Goal: Task Accomplishment & Management: Manage account settings

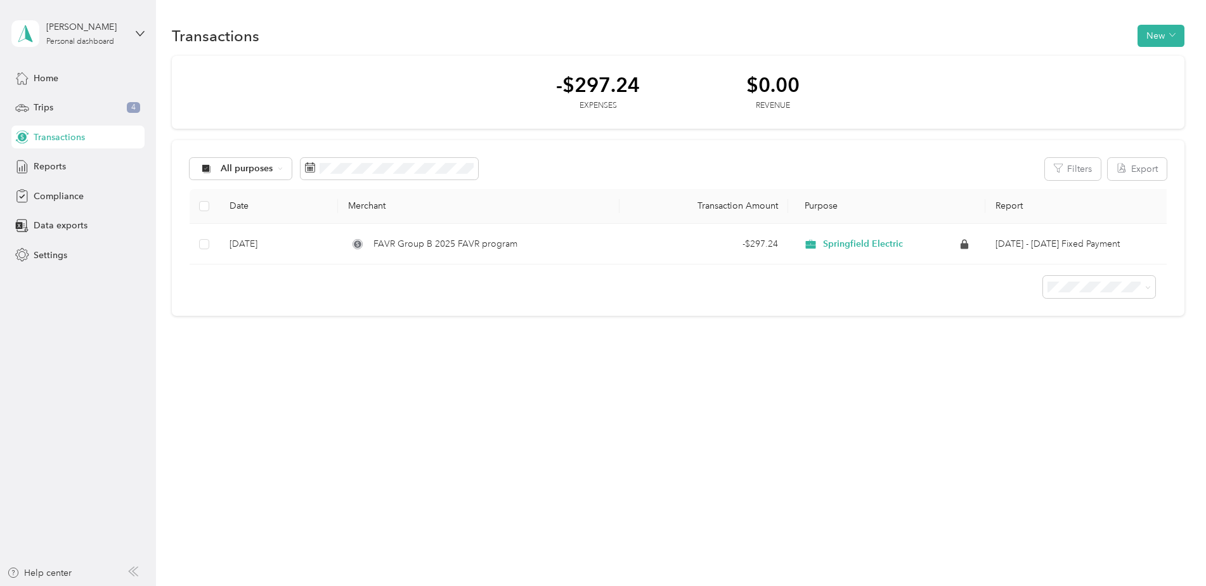
click at [72, 141] on span "Transactions" at bounding box center [59, 137] width 51 height 13
click at [69, 102] on div "Trips 4" at bounding box center [77, 107] width 133 height 23
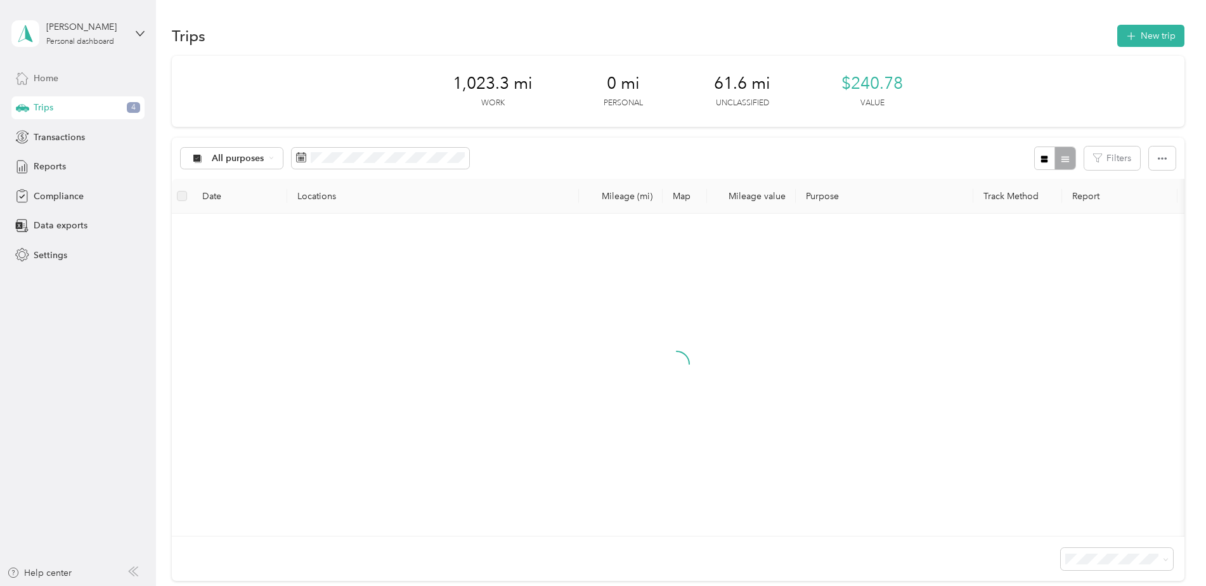
click at [68, 79] on div "Home" at bounding box center [77, 78] width 133 height 23
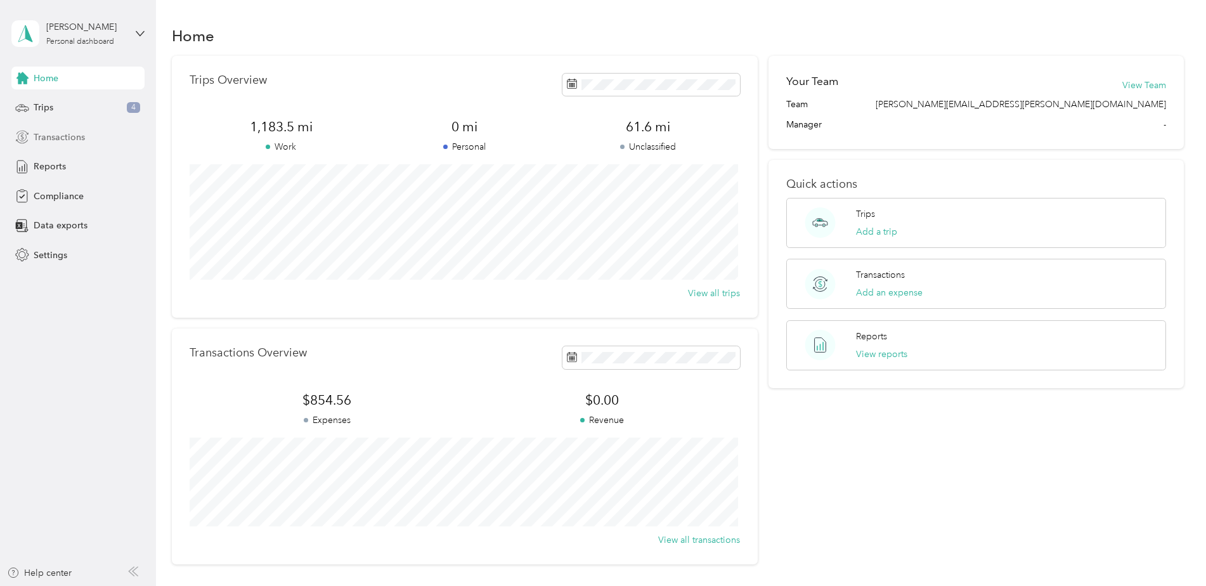
click at [74, 140] on span "Transactions" at bounding box center [59, 137] width 51 height 13
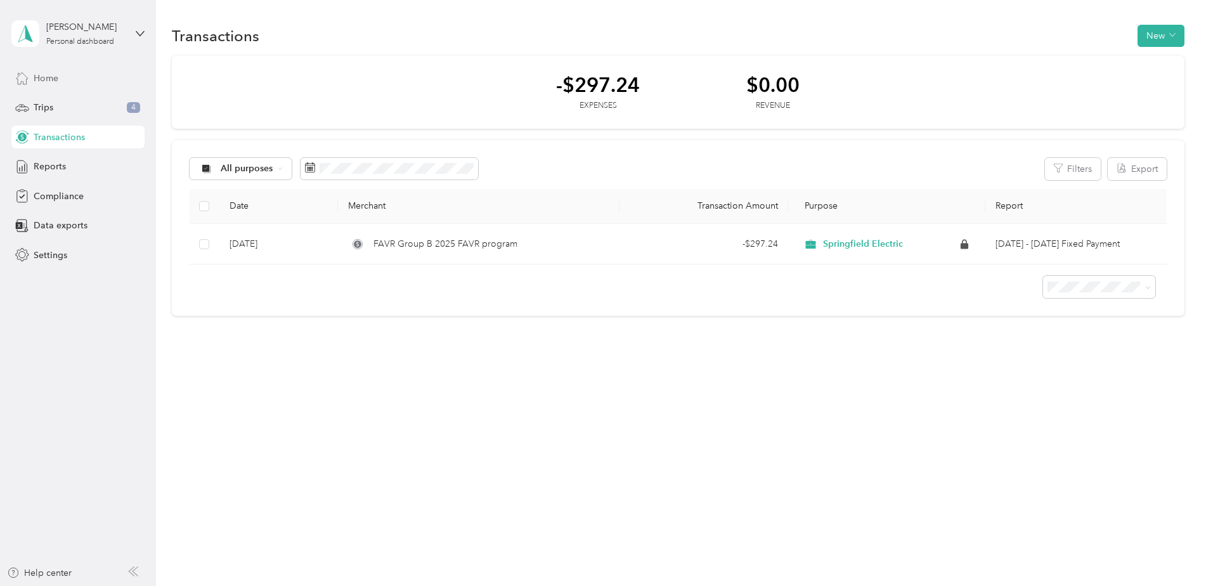
click at [75, 76] on div "Home" at bounding box center [77, 78] width 133 height 23
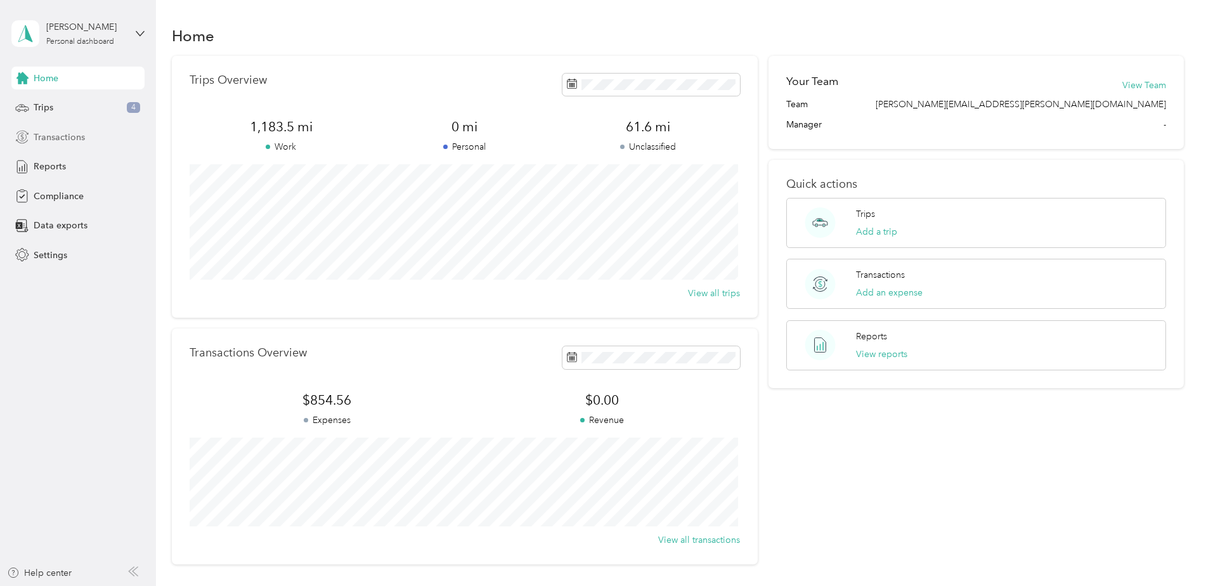
click at [68, 139] on span "Transactions" at bounding box center [59, 137] width 51 height 13
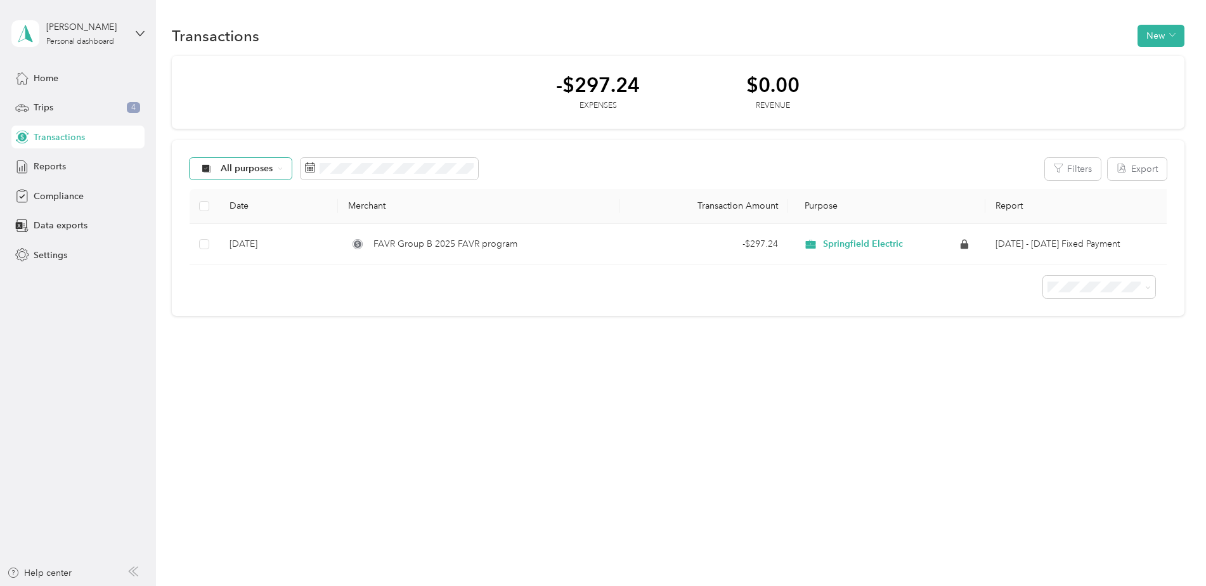
click at [275, 178] on div "All purposes" at bounding box center [241, 169] width 103 height 22
click at [275, 174] on div "All purposes" at bounding box center [241, 169] width 103 height 22
click at [79, 162] on div "Reports" at bounding box center [77, 166] width 133 height 23
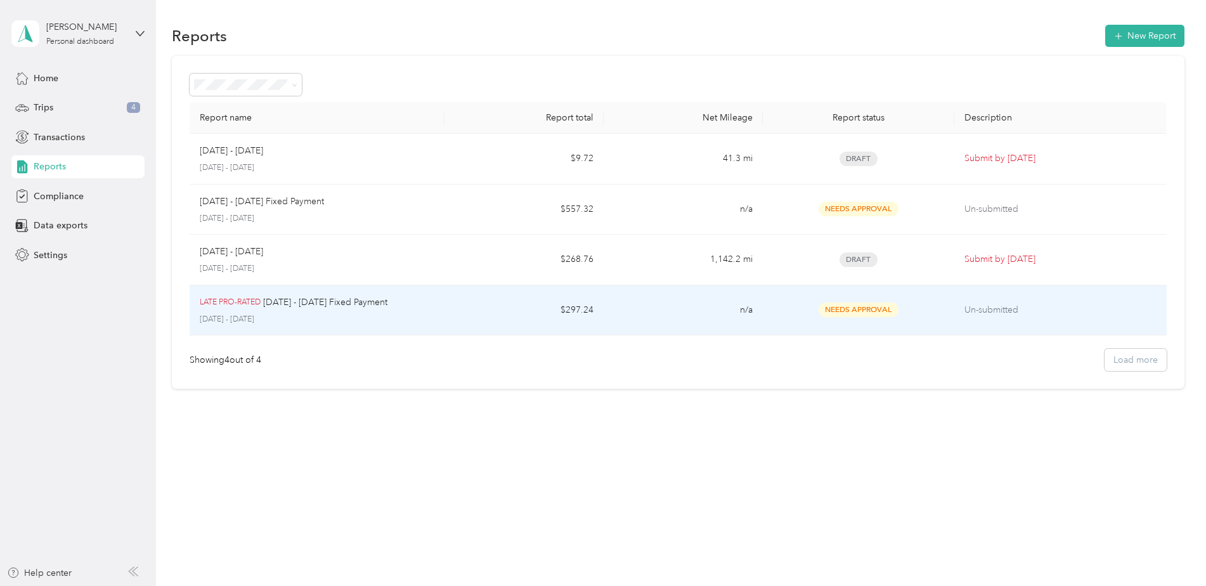
click at [885, 313] on span "Needs Approval" at bounding box center [859, 309] width 80 height 15
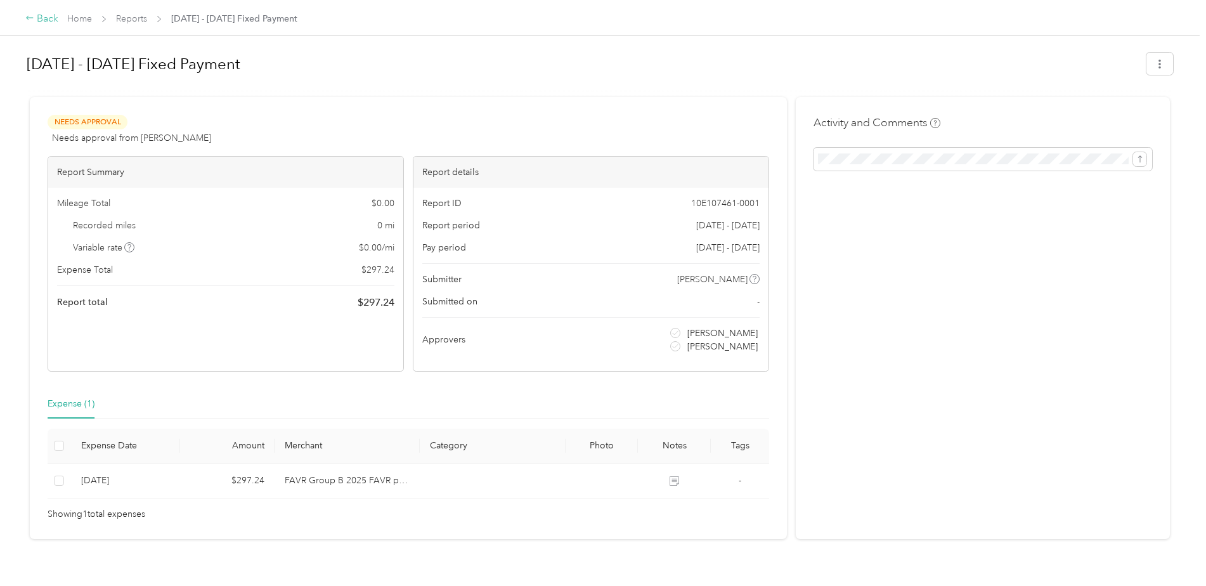
click at [40, 19] on div "Back" at bounding box center [41, 18] width 33 height 15
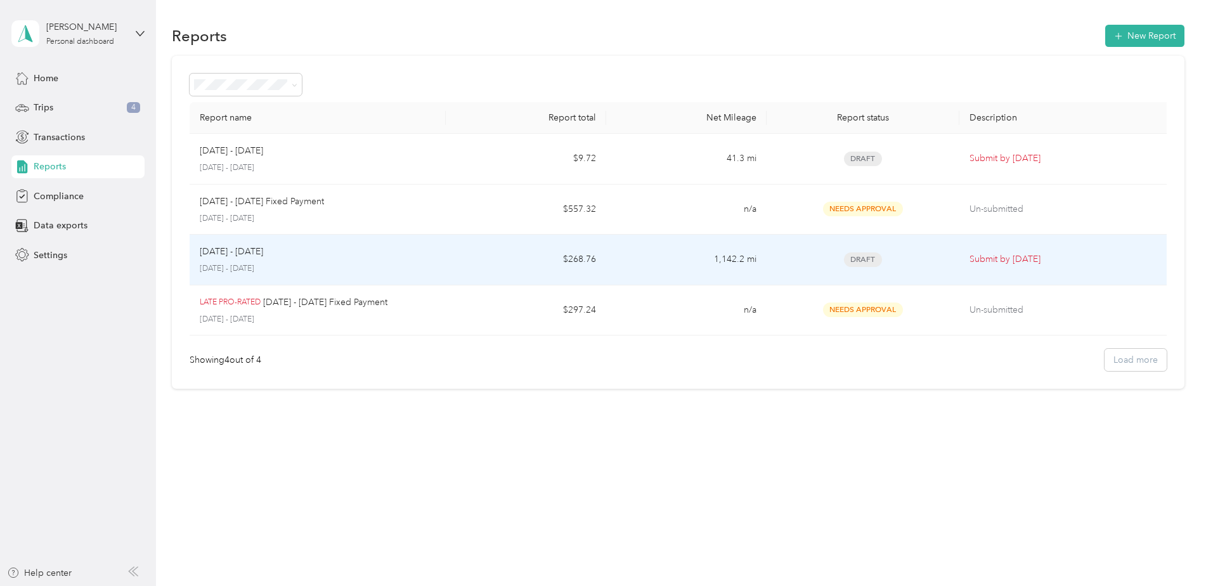
click at [608, 260] on td "1,142.2 mi" at bounding box center [686, 260] width 160 height 51
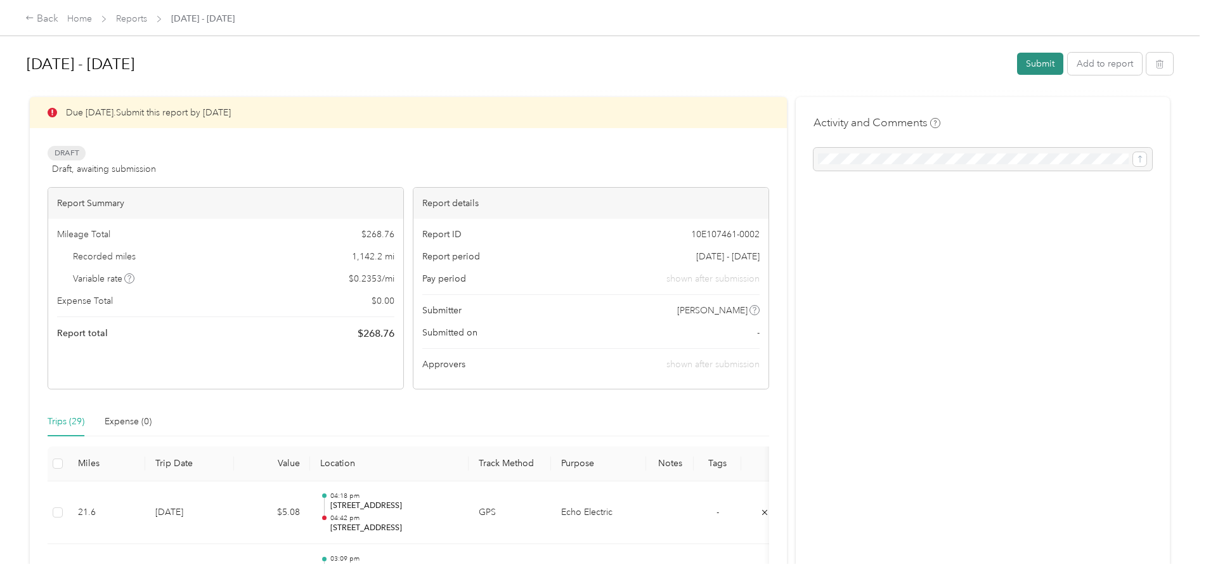
click at [1027, 65] on button "Submit" at bounding box center [1040, 64] width 46 height 22
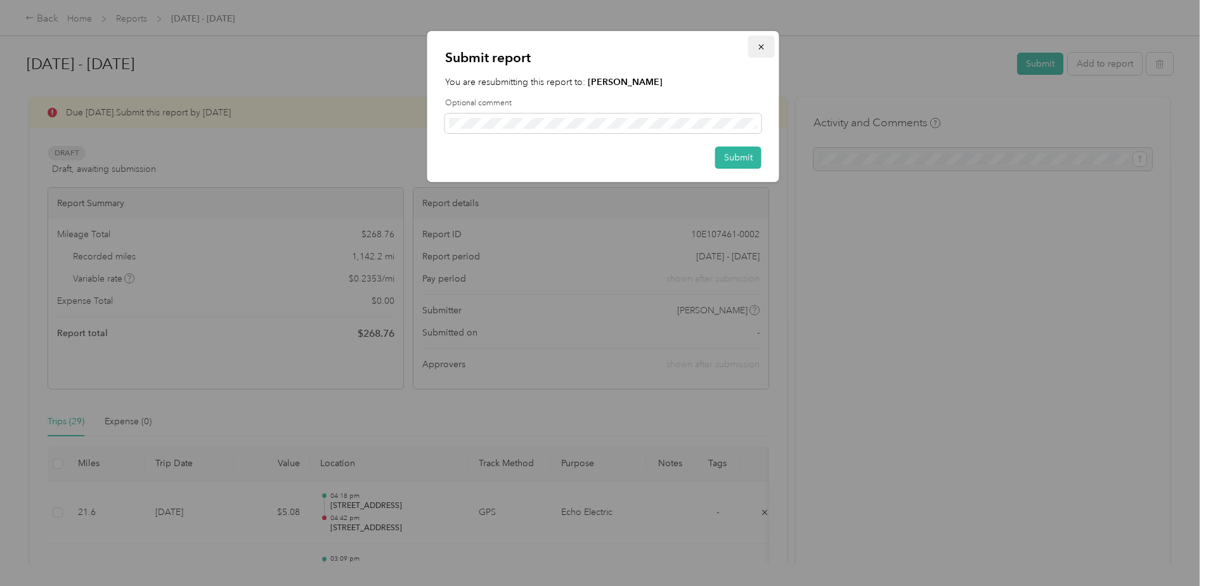
click at [757, 47] on icon "button" at bounding box center [761, 46] width 9 height 9
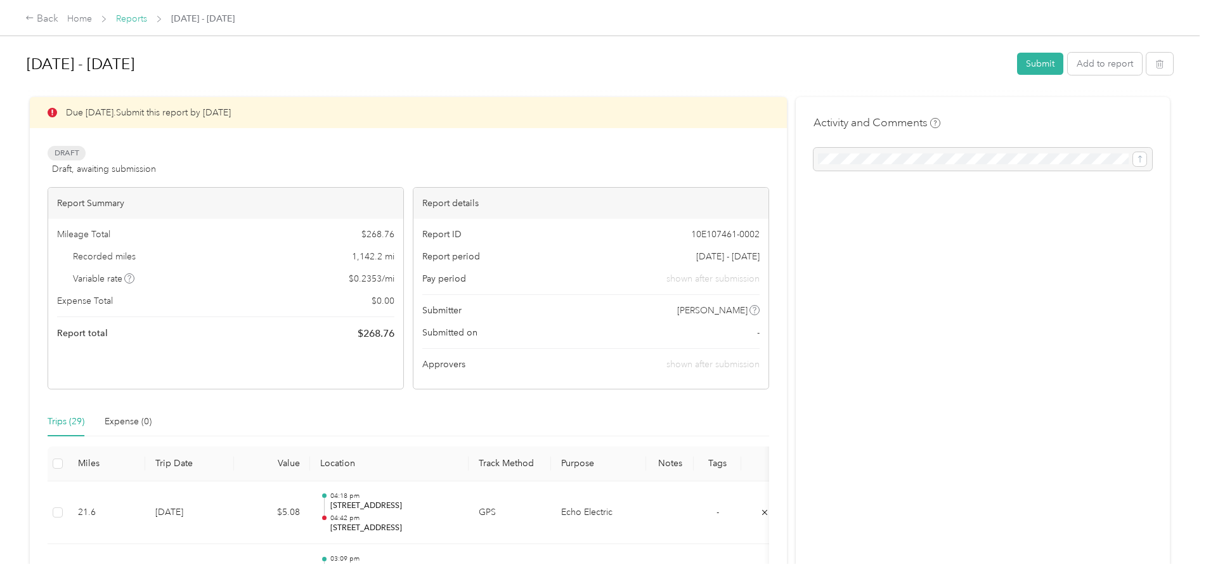
click at [133, 15] on link "Reports" at bounding box center [131, 18] width 31 height 11
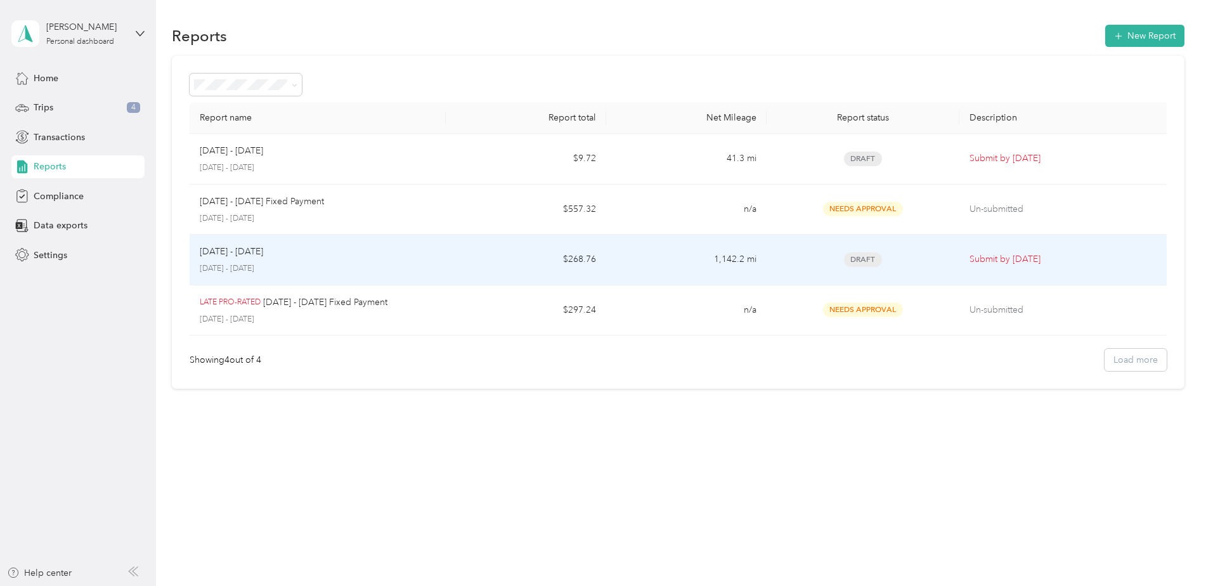
click at [1013, 259] on p "Submit by [DATE]" at bounding box center [1066, 259] width 193 height 14
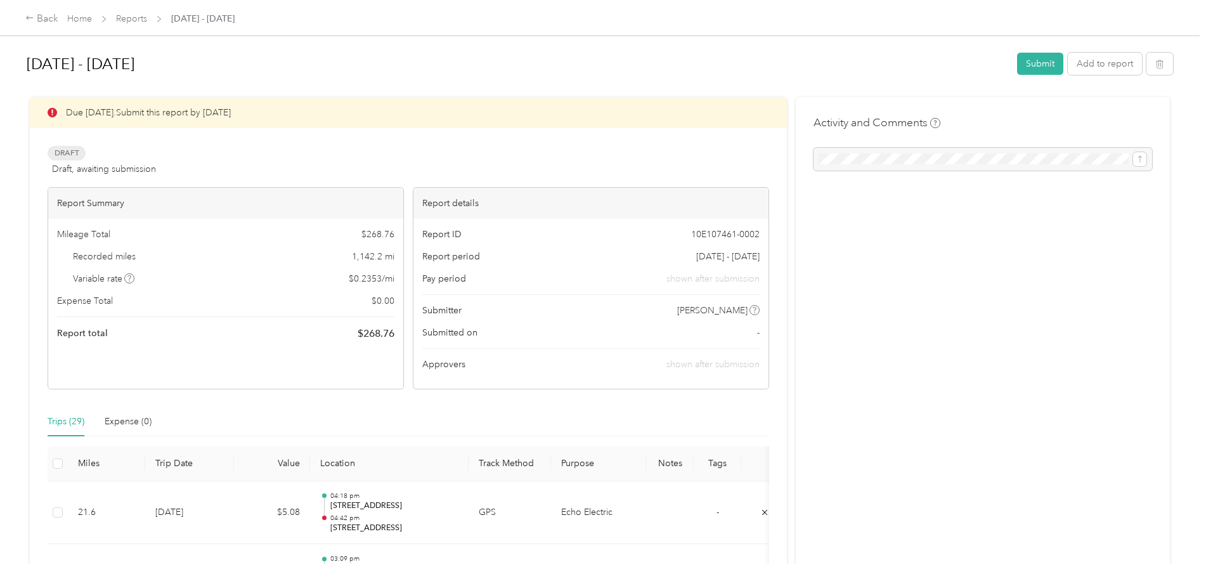
click at [1041, 48] on div "[DATE] - [DATE] Submit Add to report" at bounding box center [600, 66] width 1147 height 37
click at [1041, 58] on button "Submit" at bounding box center [1040, 64] width 46 height 22
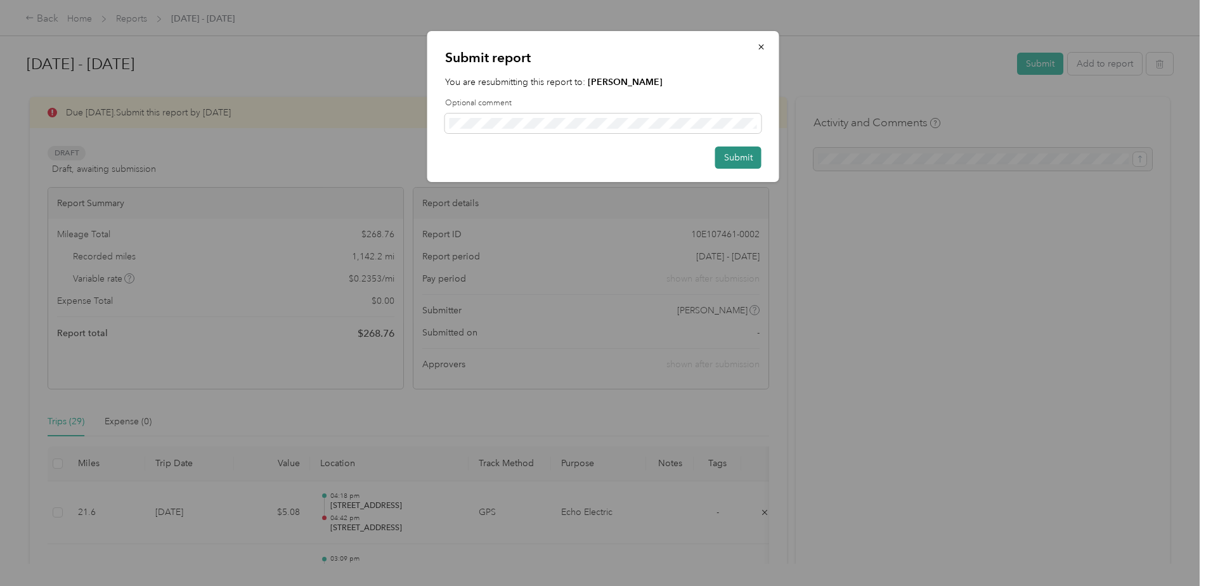
click at [729, 151] on button "Submit" at bounding box center [738, 157] width 46 height 22
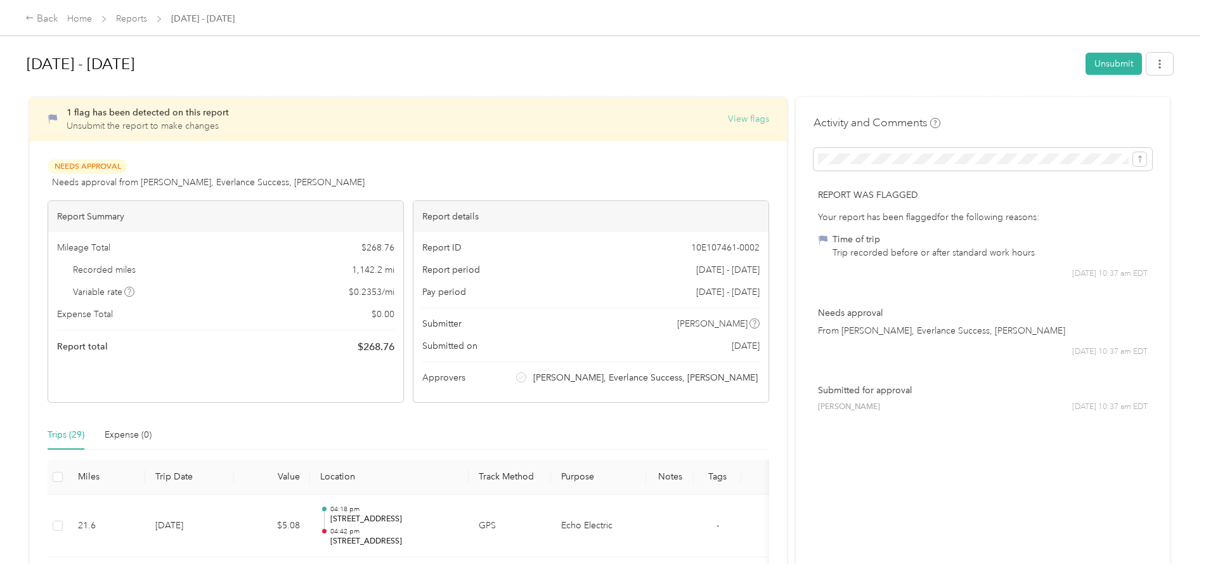
click at [753, 120] on button "View flags" at bounding box center [748, 118] width 41 height 13
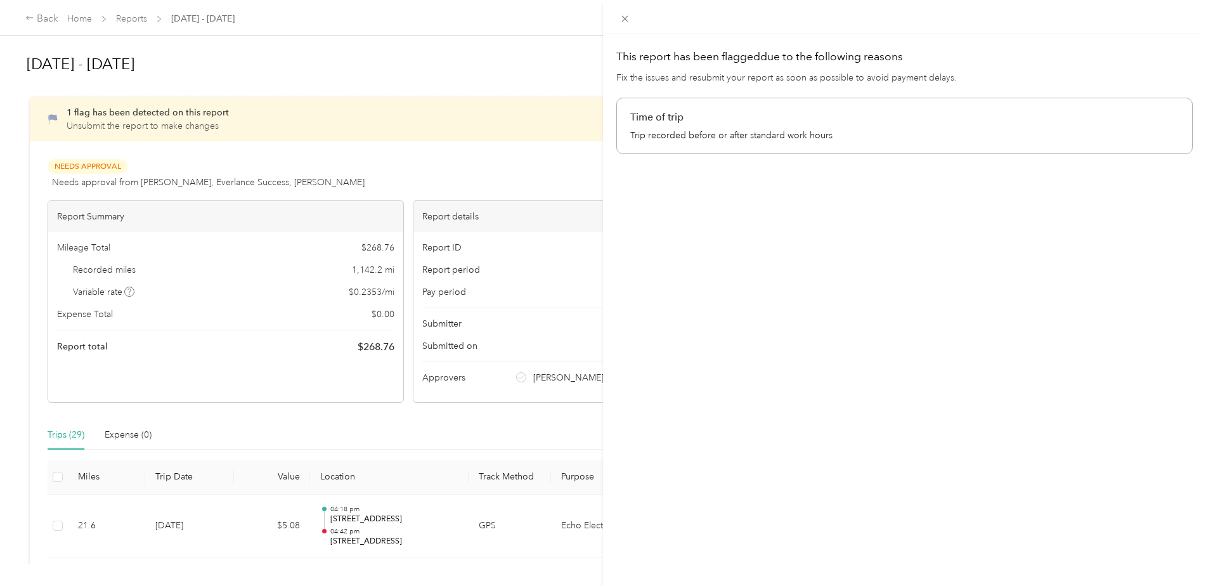
click at [936, 129] on p "Trip recorded before or after standard work hours" at bounding box center [904, 135] width 549 height 13
click at [630, 22] on icon at bounding box center [625, 18] width 11 height 11
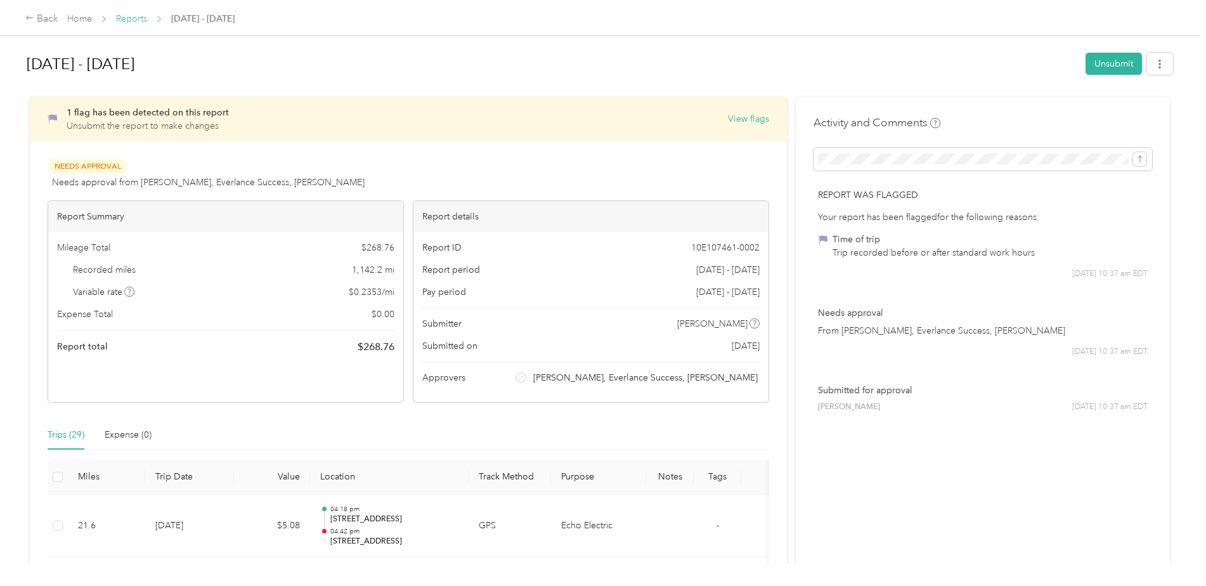
click at [140, 15] on link "Reports" at bounding box center [131, 18] width 31 height 11
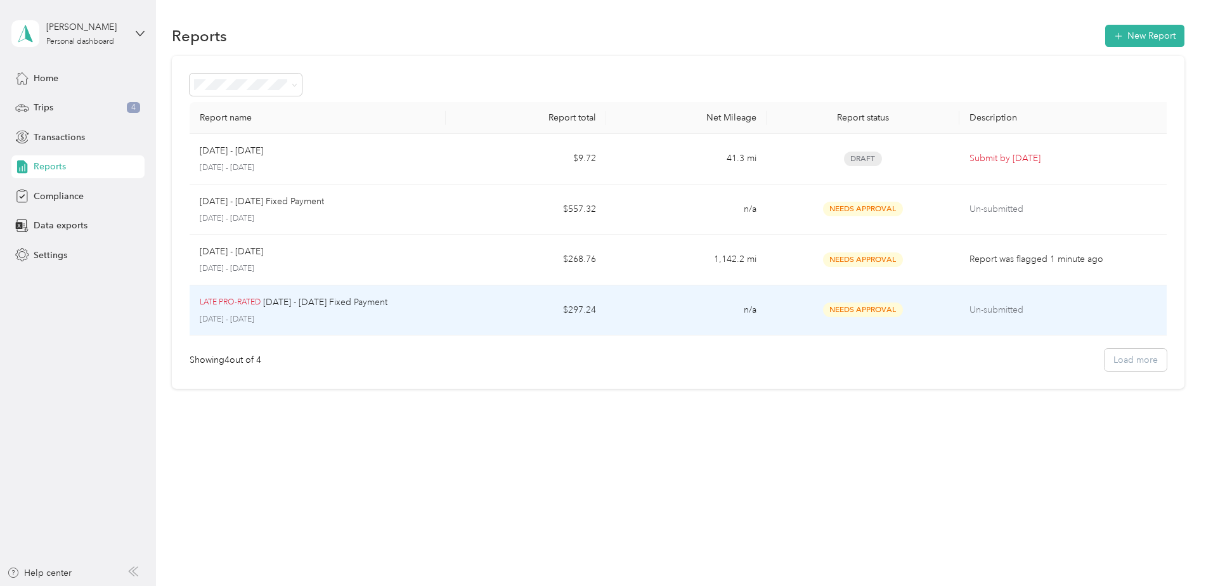
click at [995, 315] on p "Un-submitted" at bounding box center [1066, 310] width 193 height 14
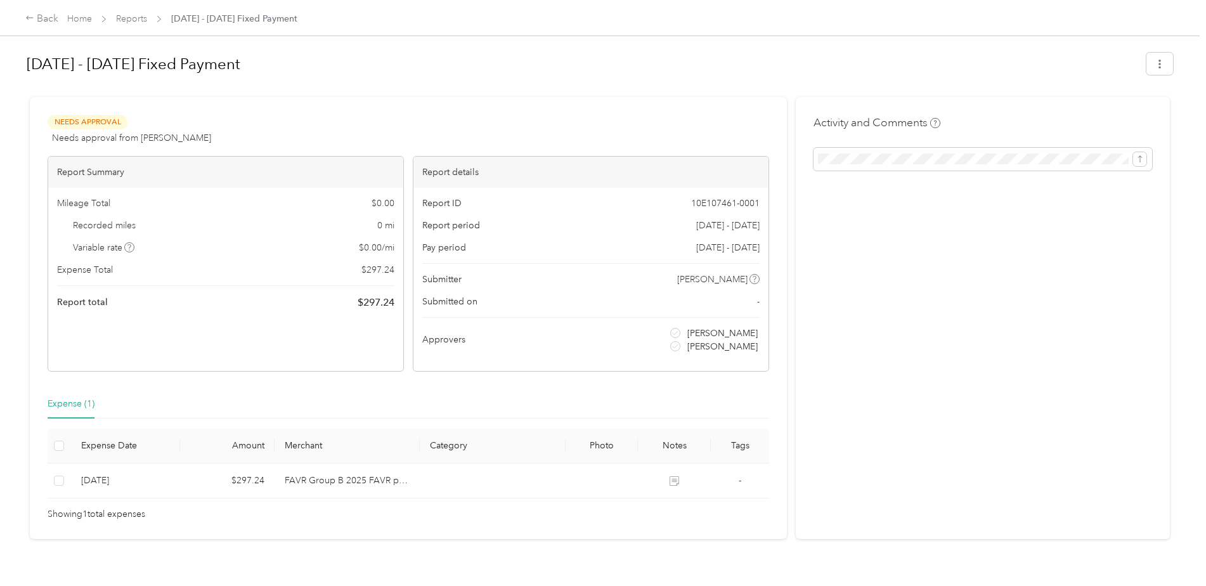
scroll to position [29, 0]
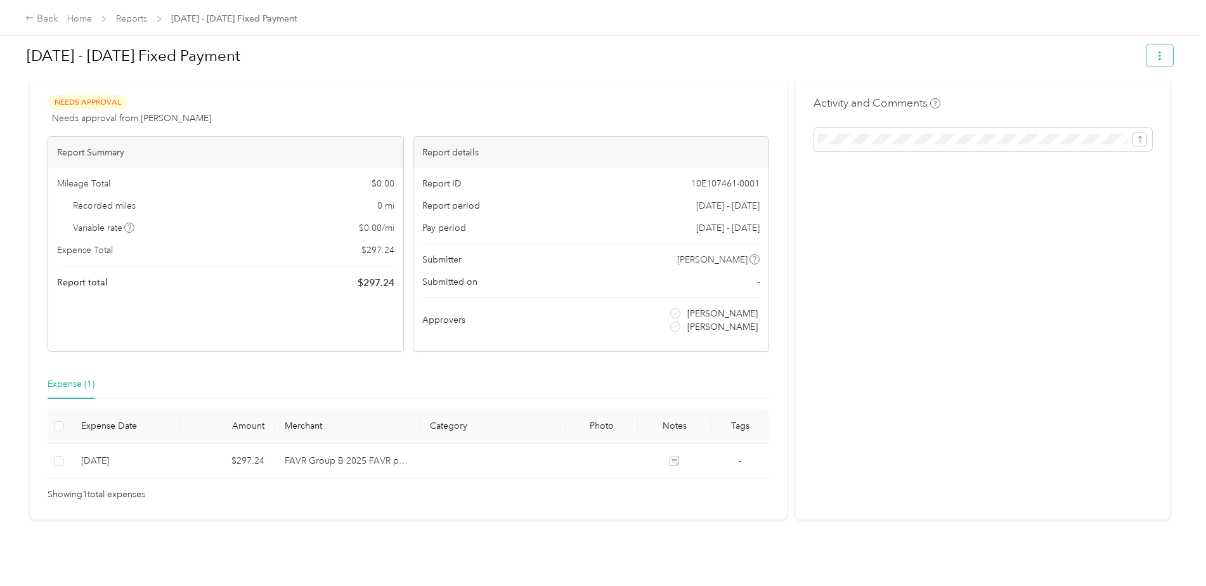
click at [1163, 51] on button "button" at bounding box center [1160, 55] width 27 height 22
click at [1163, 52] on button "button" at bounding box center [1160, 55] width 27 height 22
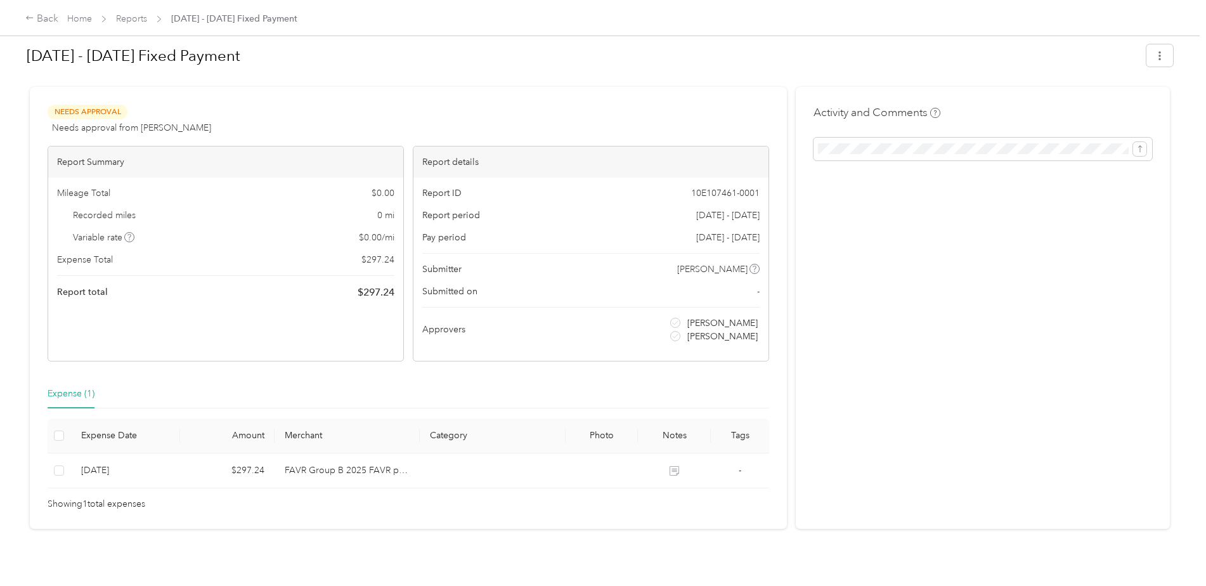
scroll to position [0, 0]
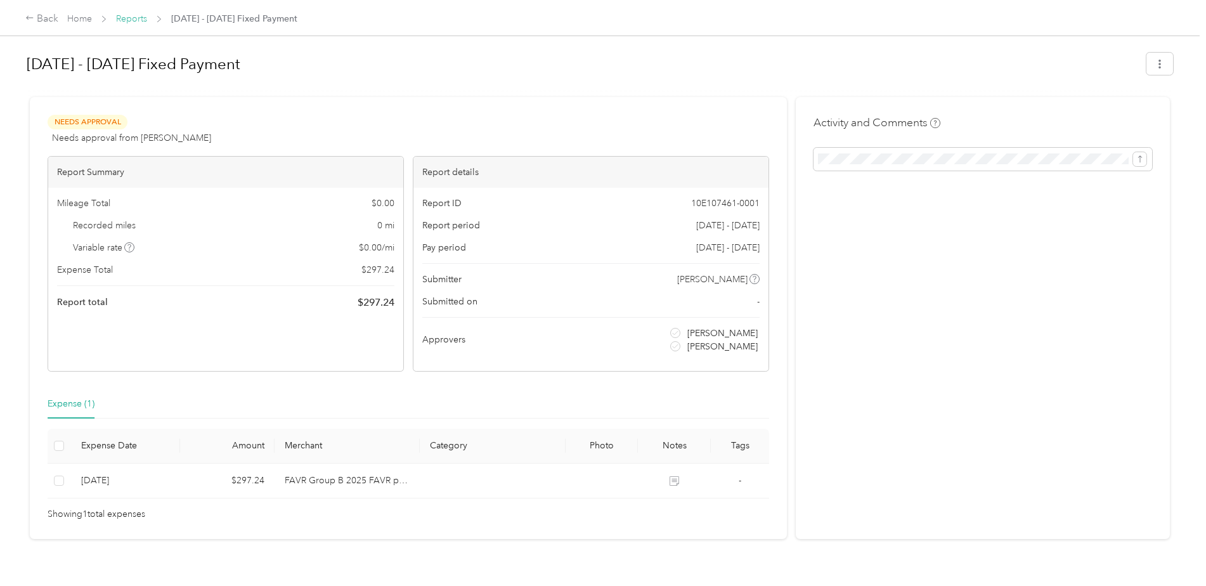
click at [124, 16] on link "Reports" at bounding box center [131, 18] width 31 height 11
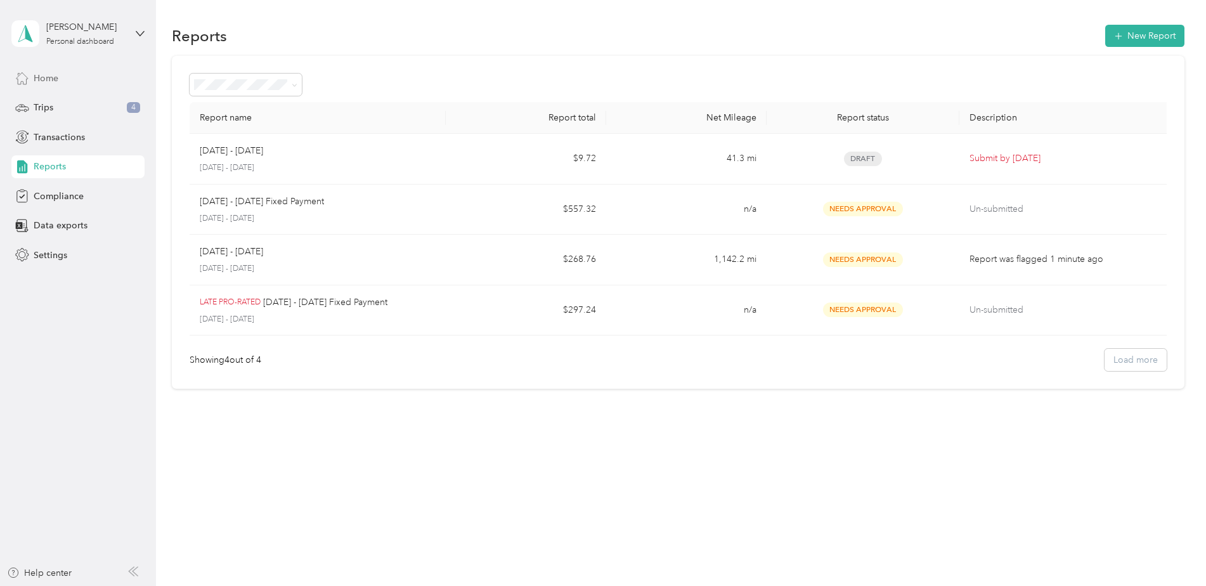
click at [69, 75] on div "Home" at bounding box center [77, 78] width 133 height 23
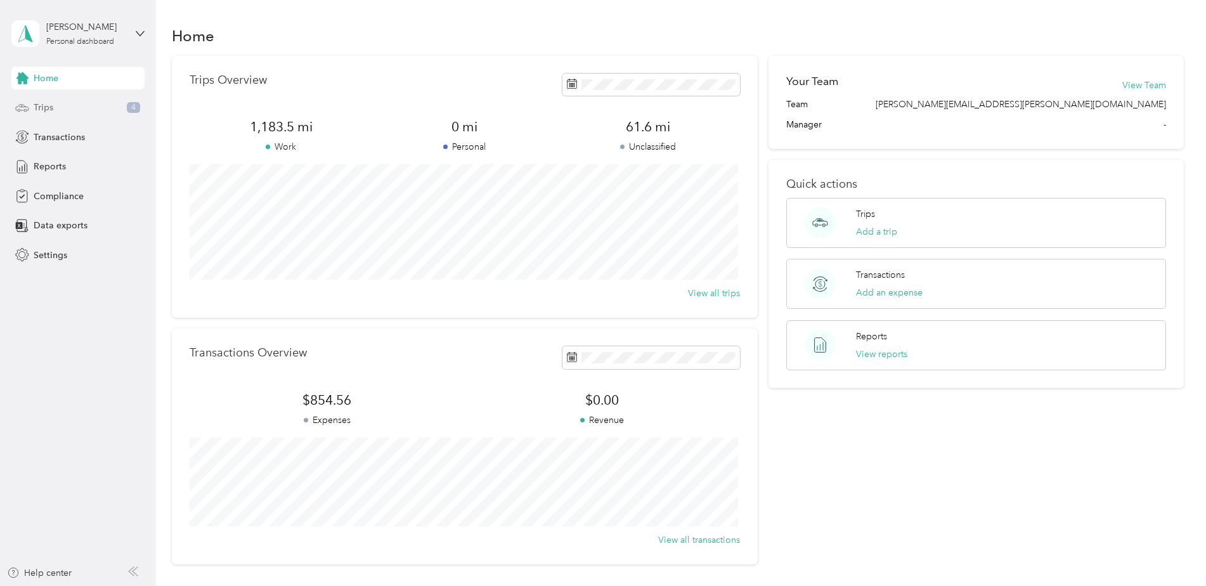
click at [81, 112] on div "Trips 4" at bounding box center [77, 107] width 133 height 23
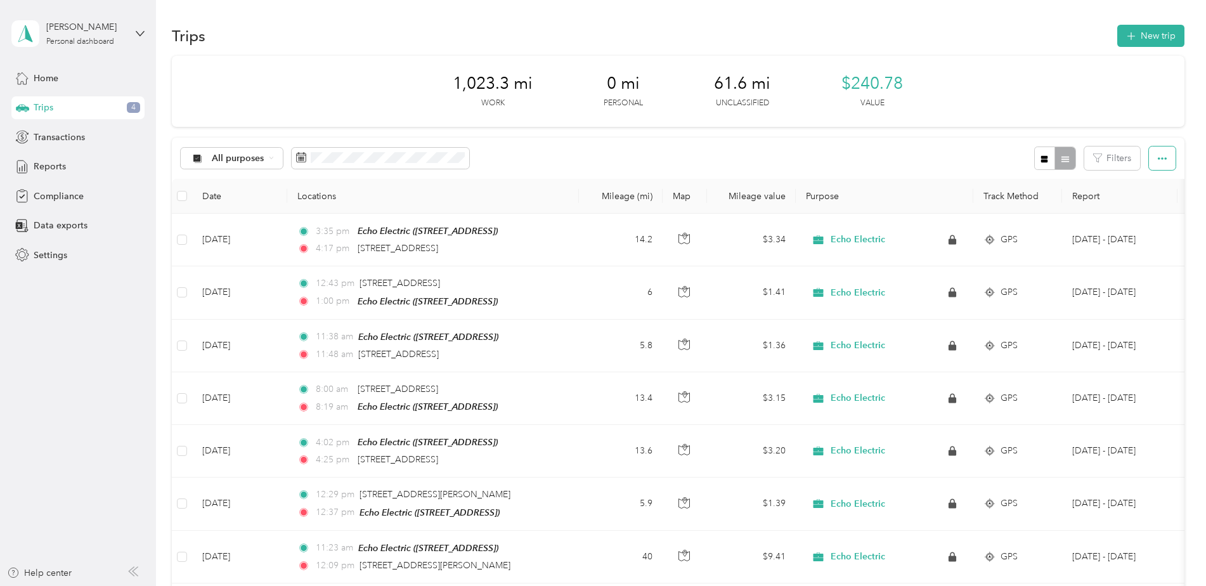
click at [1158, 157] on icon "button" at bounding box center [1162, 158] width 9 height 9
click at [1151, 202] on span "Export" at bounding box center [1141, 204] width 27 height 11
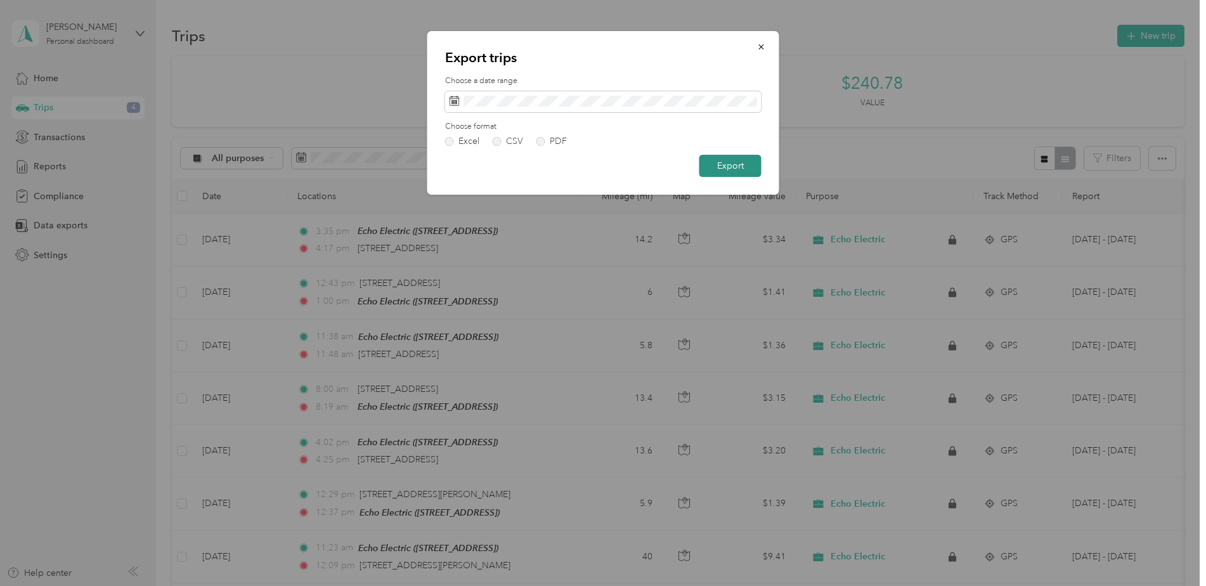
click at [738, 167] on button "Export" at bounding box center [730, 166] width 62 height 22
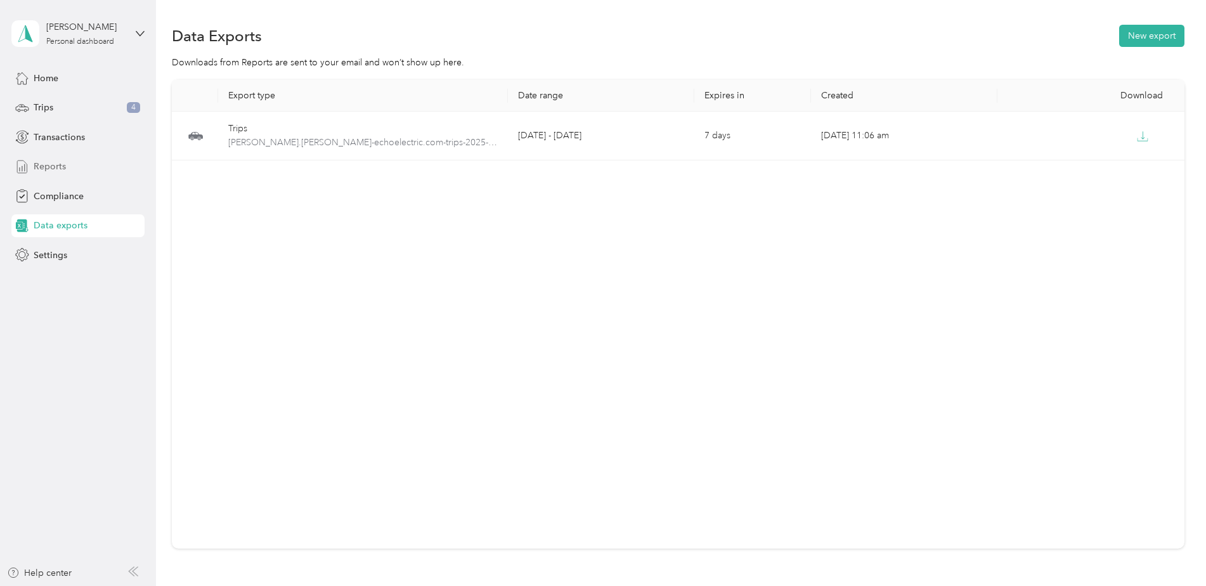
click at [61, 157] on div "Reports" at bounding box center [77, 166] width 133 height 23
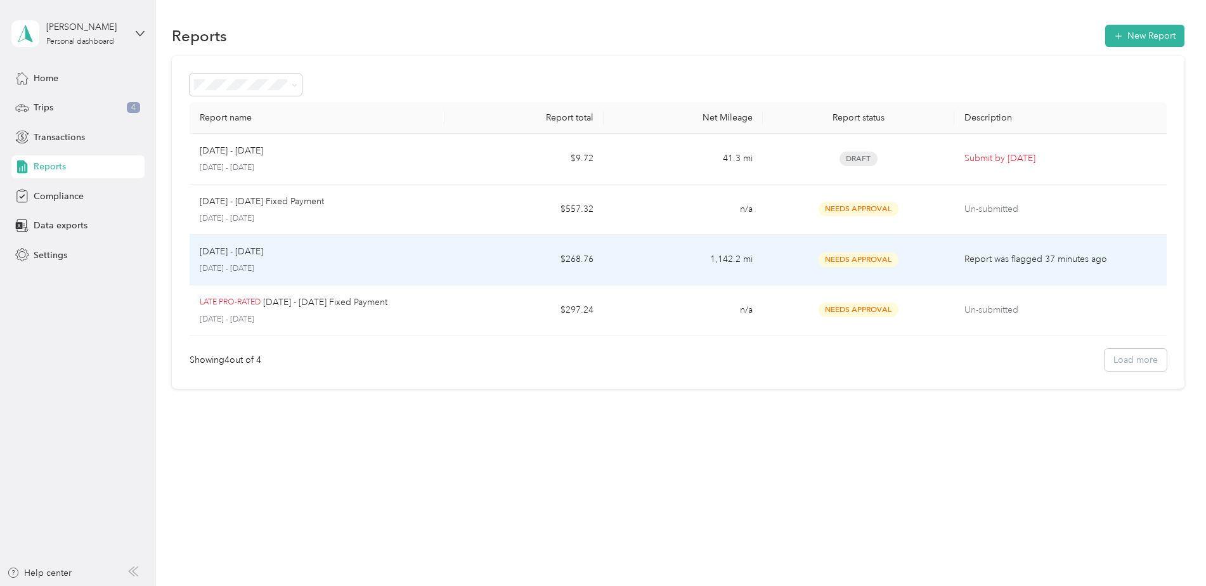
click at [976, 261] on p "Report was flagged 37 minutes ago" at bounding box center [1061, 259] width 192 height 14
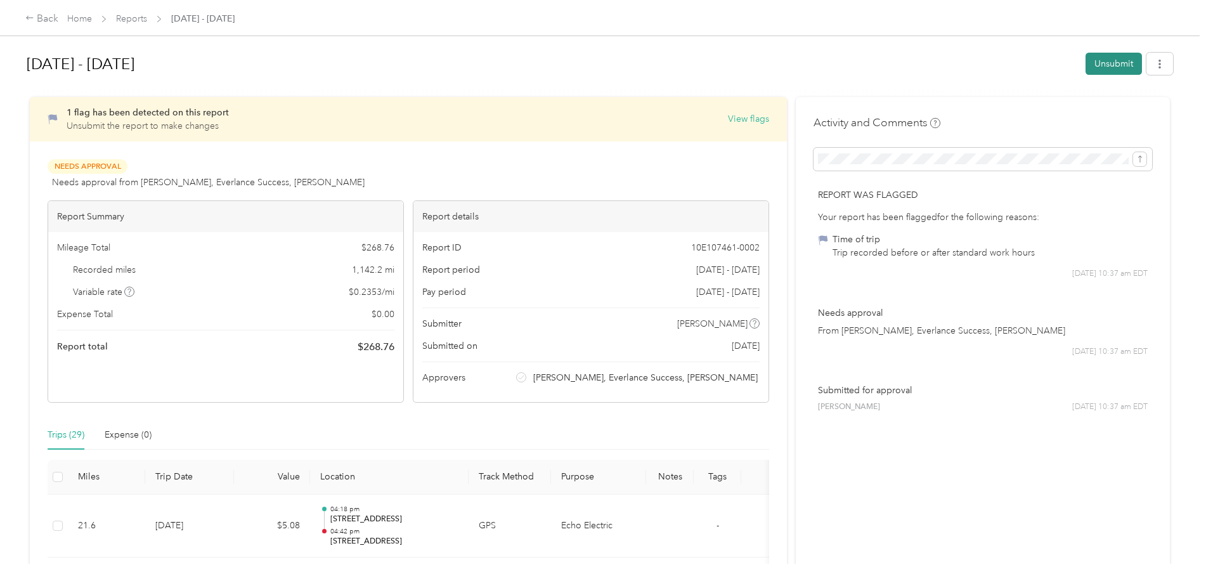
click at [1098, 70] on button "Unsubmit" at bounding box center [1114, 64] width 56 height 22
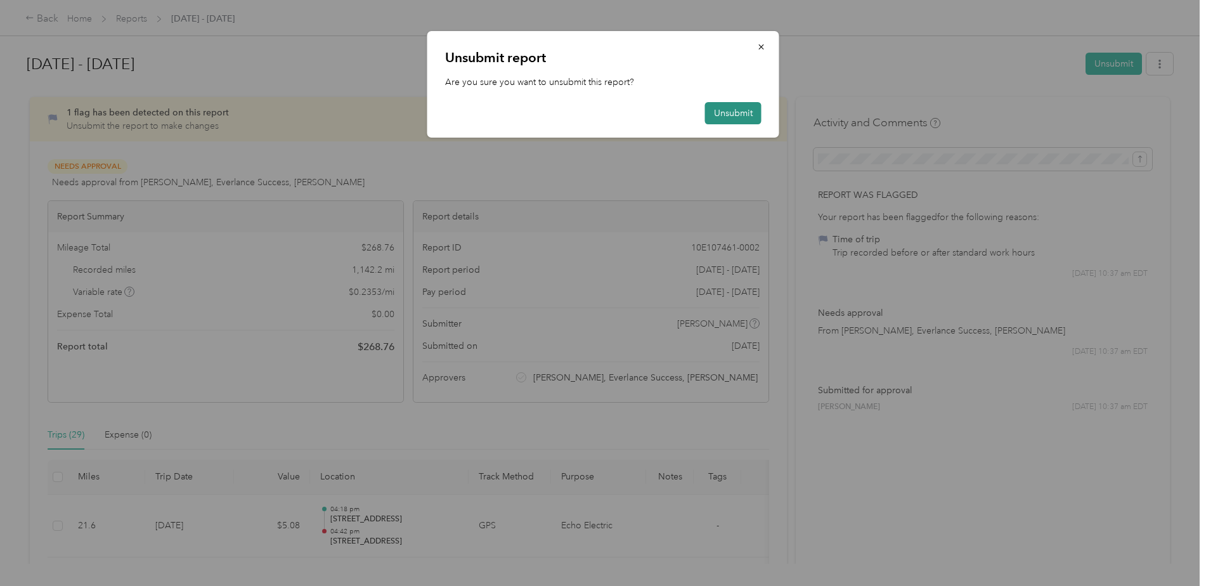
click at [732, 117] on button "Unsubmit" at bounding box center [733, 113] width 56 height 22
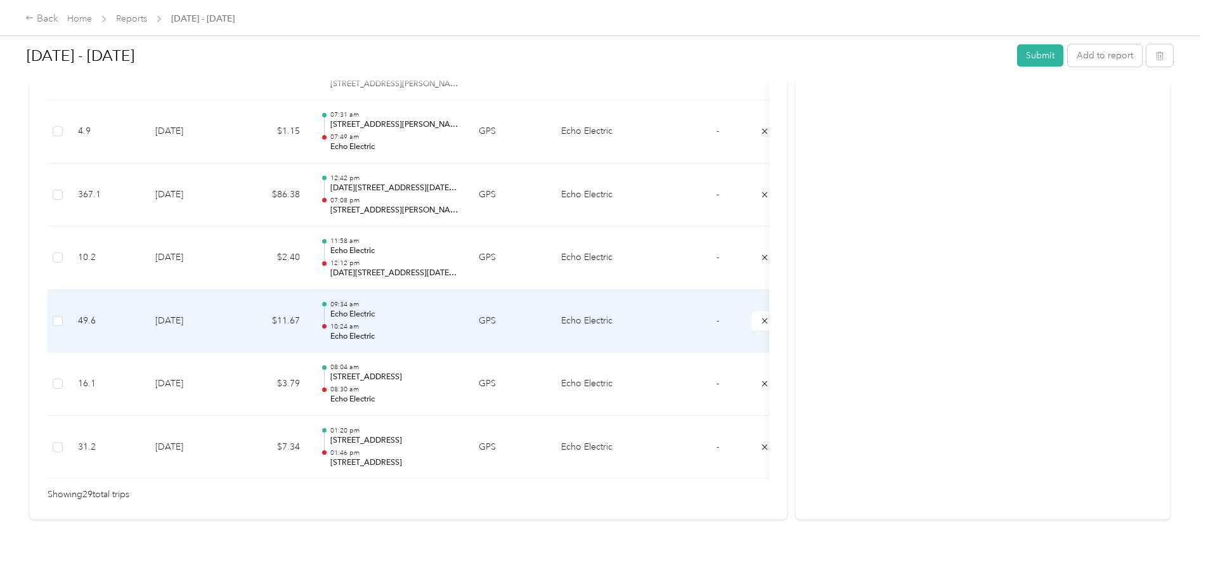
scroll to position [0, 22]
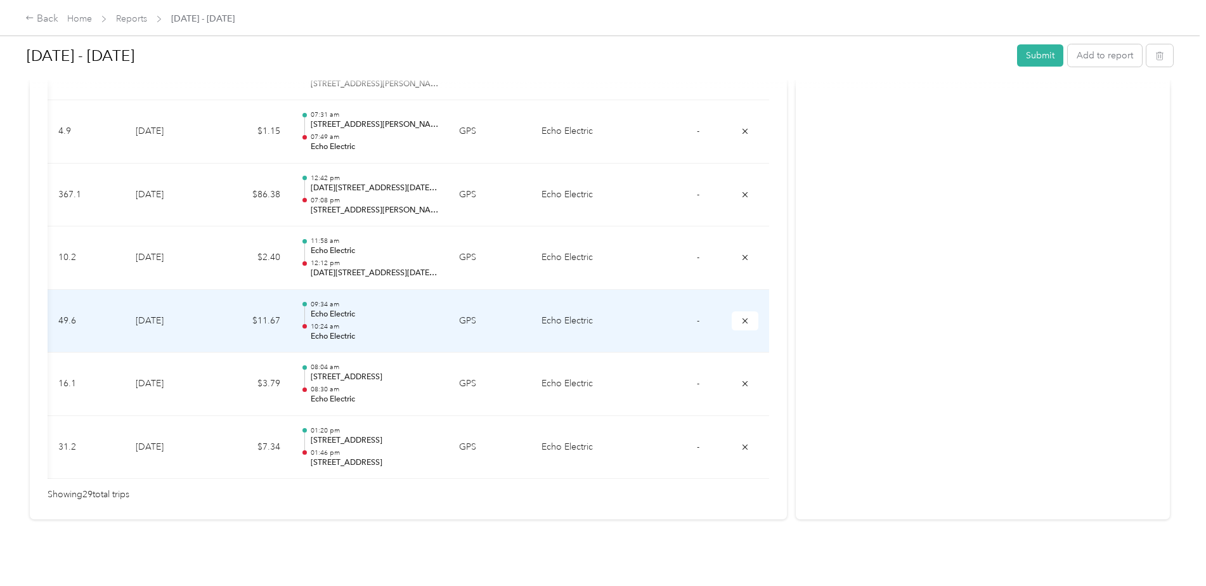
drag, startPoint x: 445, startPoint y: 286, endPoint x: 533, endPoint y: 291, distance: 88.9
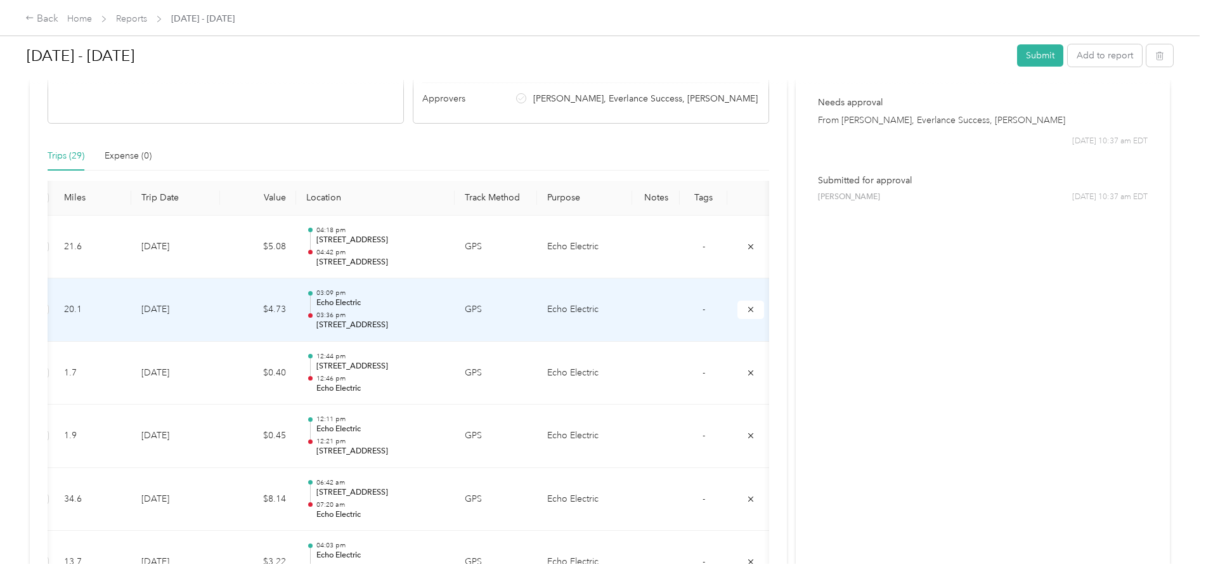
scroll to position [0, 0]
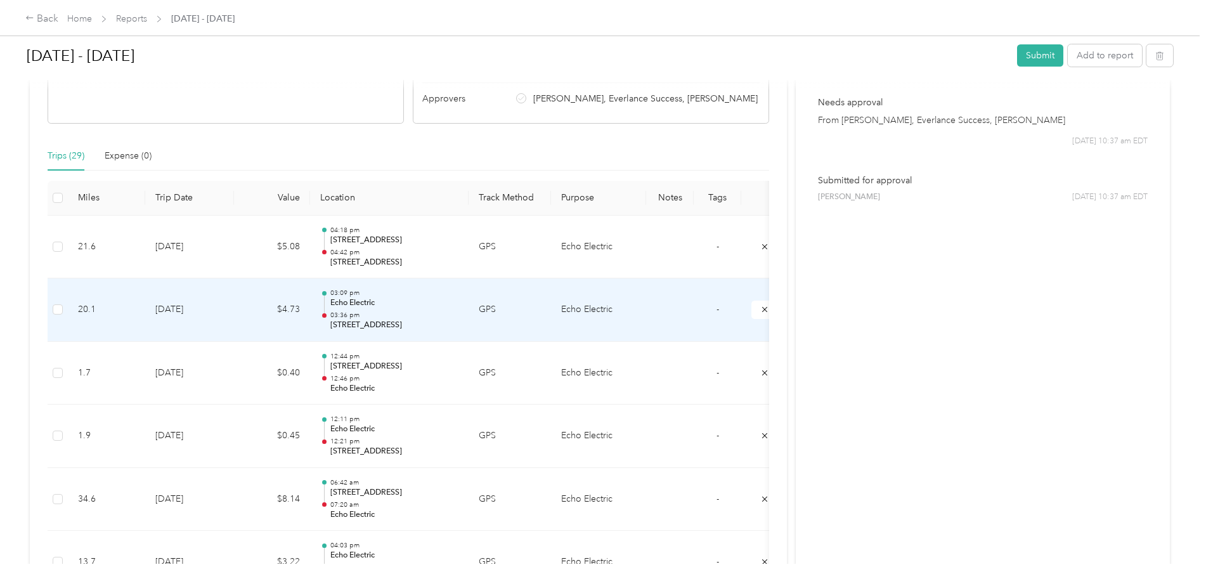
drag, startPoint x: 514, startPoint y: 341, endPoint x: 421, endPoint y: 330, distance: 93.2
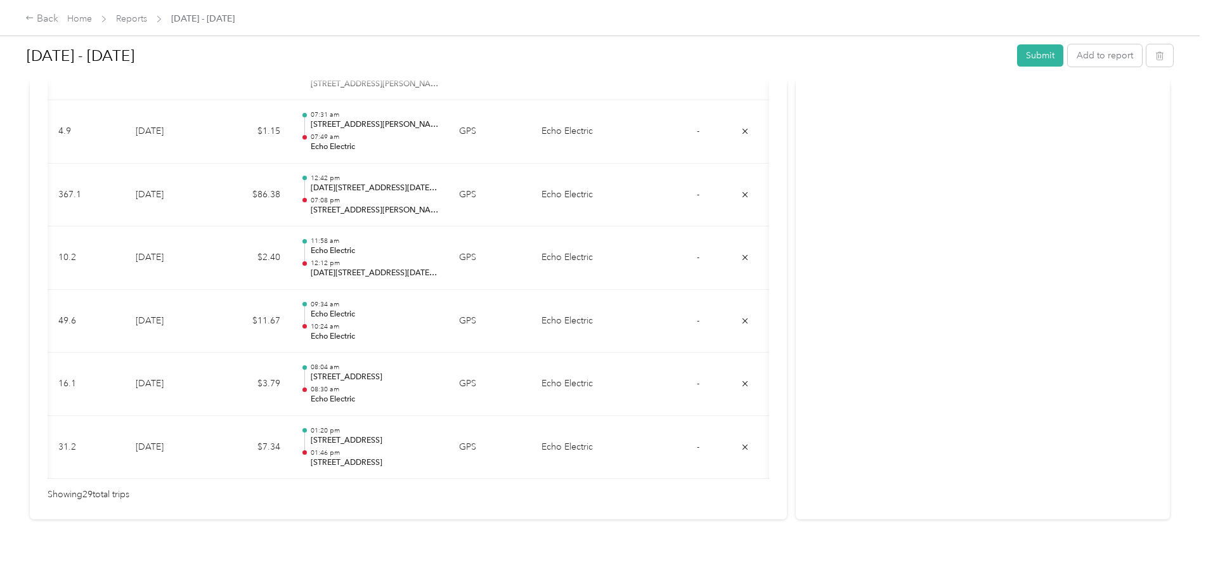
scroll to position [0, 22]
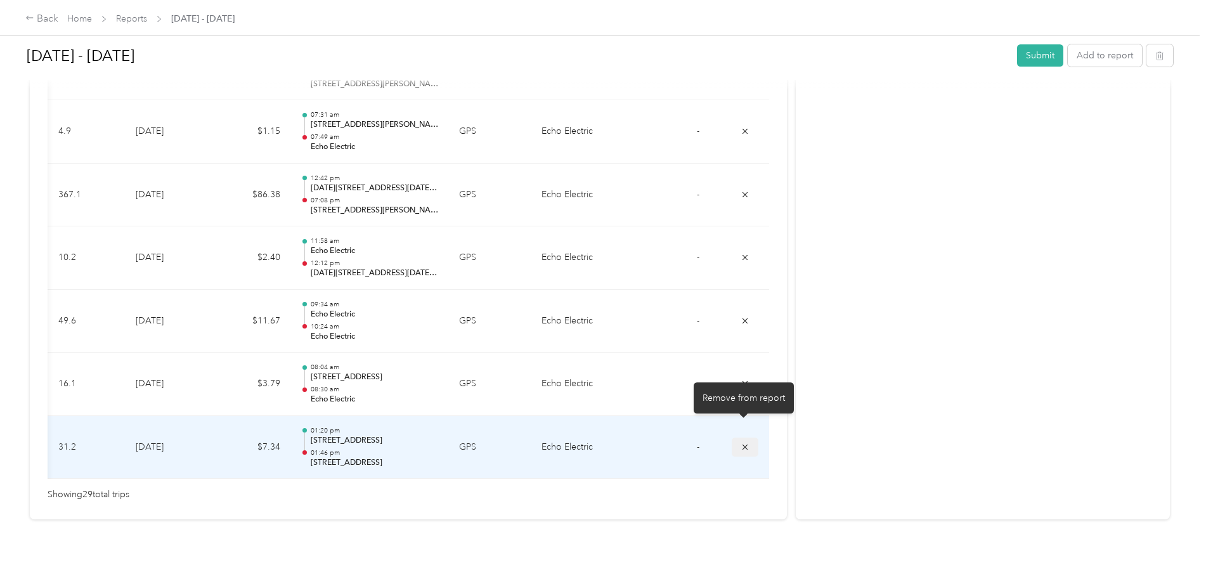
click at [751, 438] on button "submit" at bounding box center [745, 447] width 27 height 18
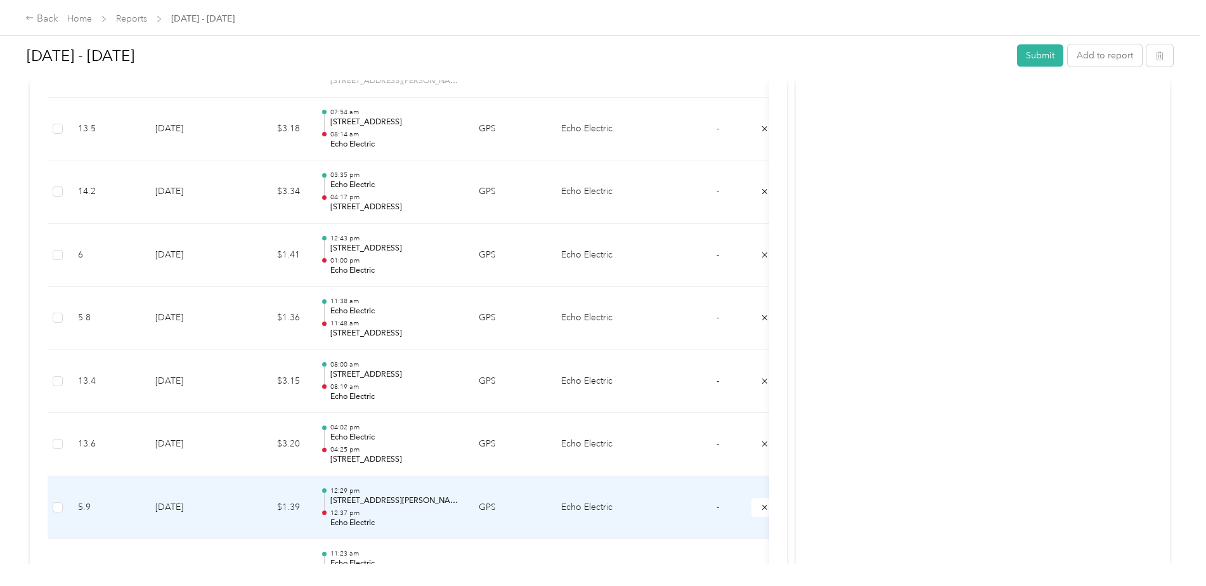
scroll to position [837, 0]
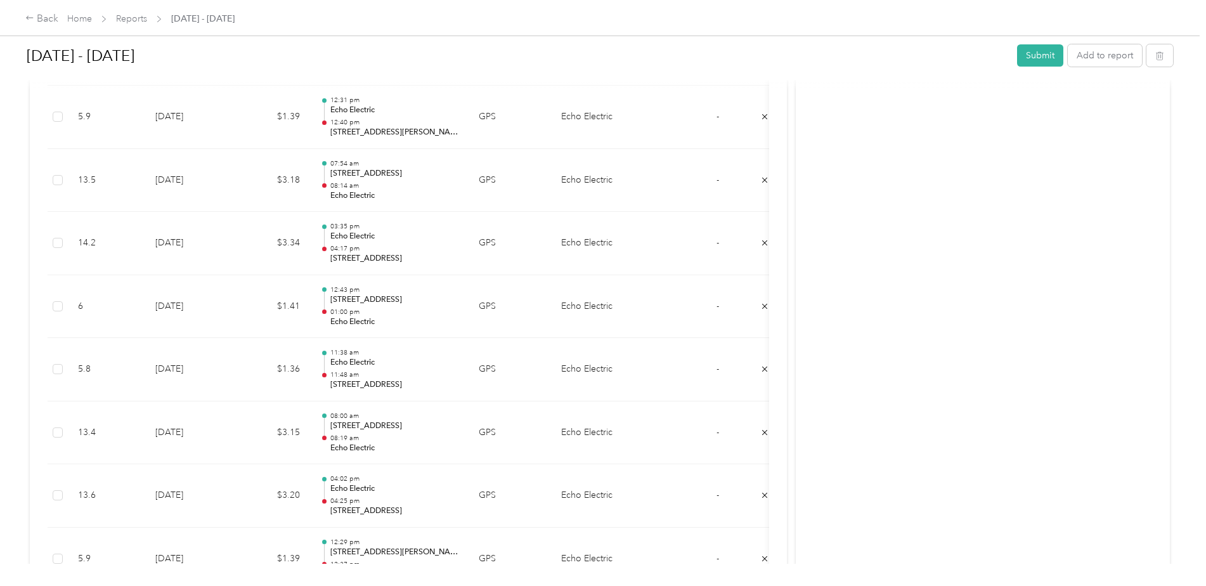
click at [926, 138] on div "Activity and Comments Unsubmitted [PERSON_NAME] [DATE] 11:14 am EDT Report was …" at bounding box center [983, 356] width 374 height 2192
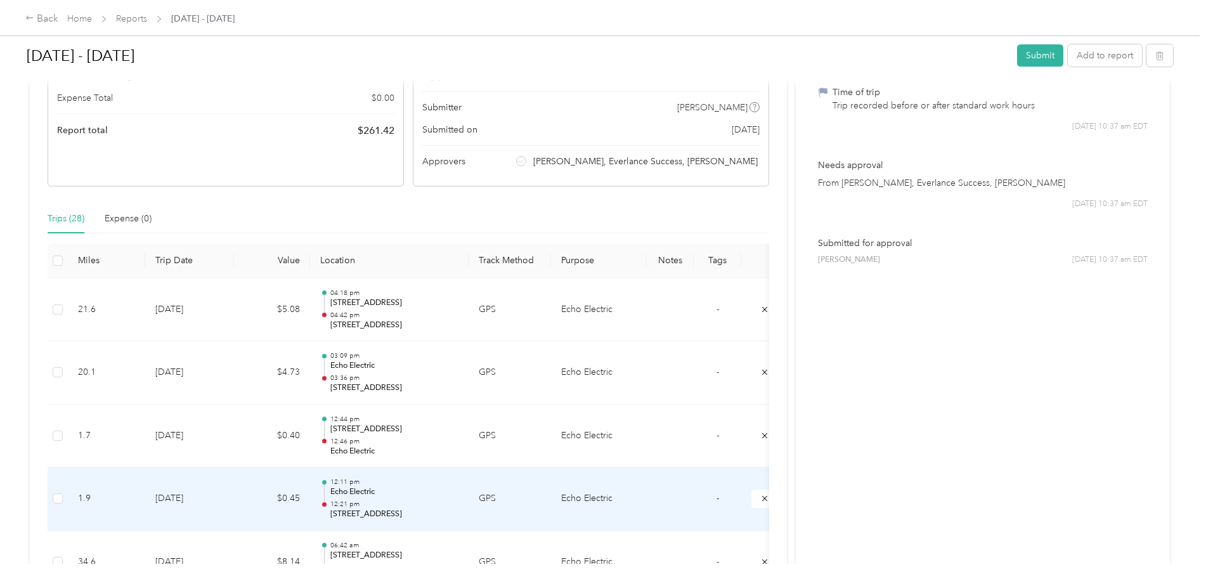
scroll to position [140, 0]
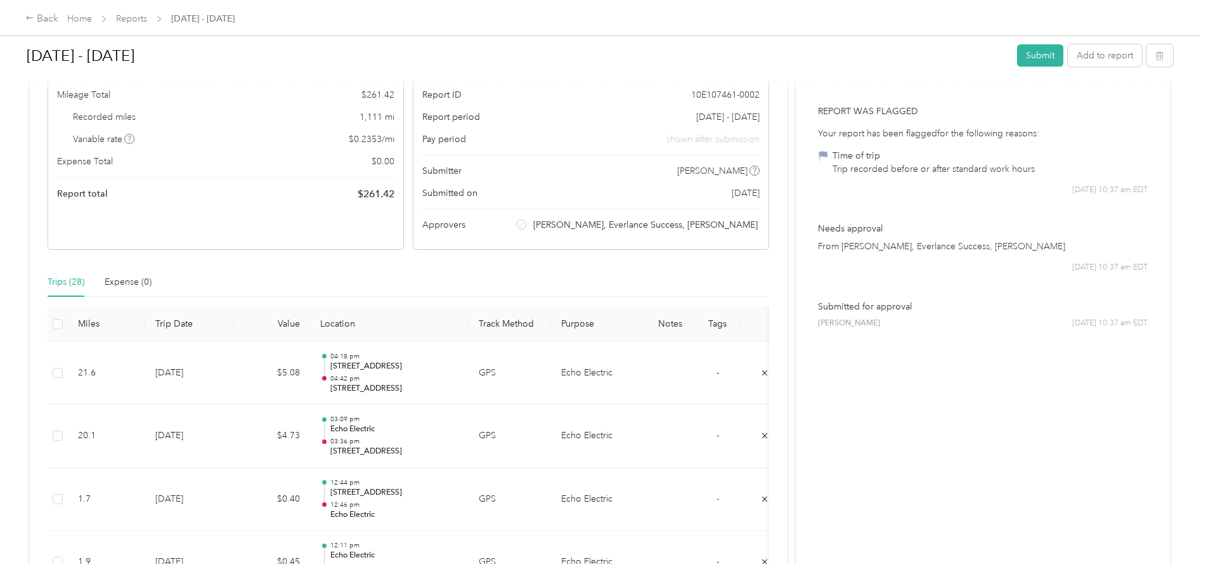
drag, startPoint x: 909, startPoint y: 297, endPoint x: 984, endPoint y: 215, distance: 110.9
click at [909, 297] on div "Submitted for approval [PERSON_NAME] [DATE] 10:37 am EDT" at bounding box center [983, 314] width 339 height 47
click at [1053, 62] on button "Submit" at bounding box center [1040, 55] width 46 height 22
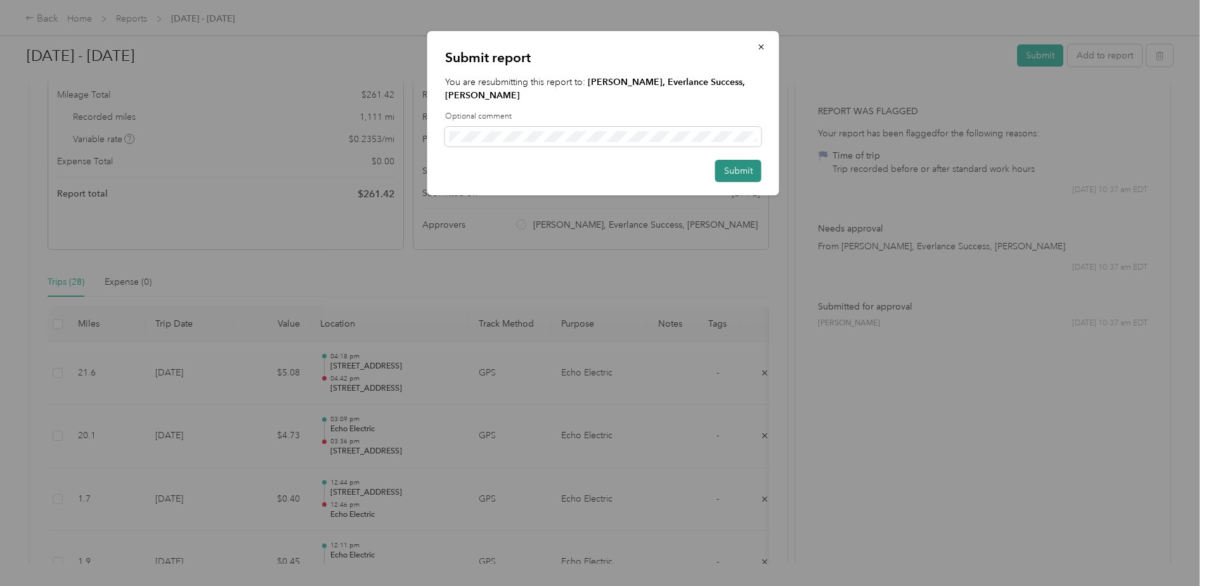
click at [744, 171] on button "Submit" at bounding box center [738, 171] width 46 height 22
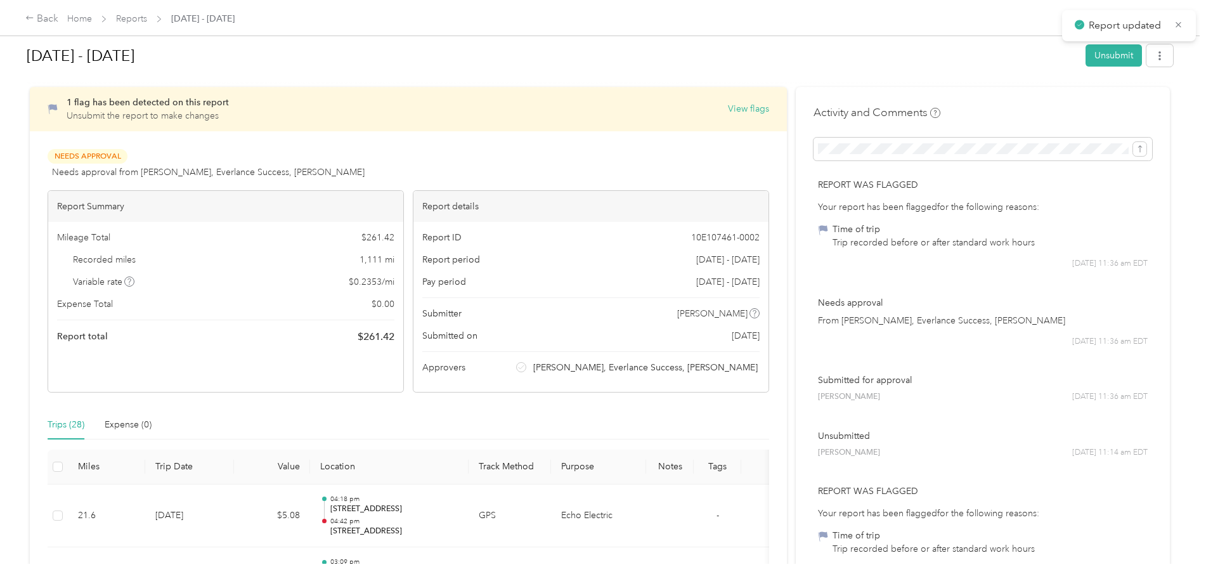
scroll to position [0, 0]
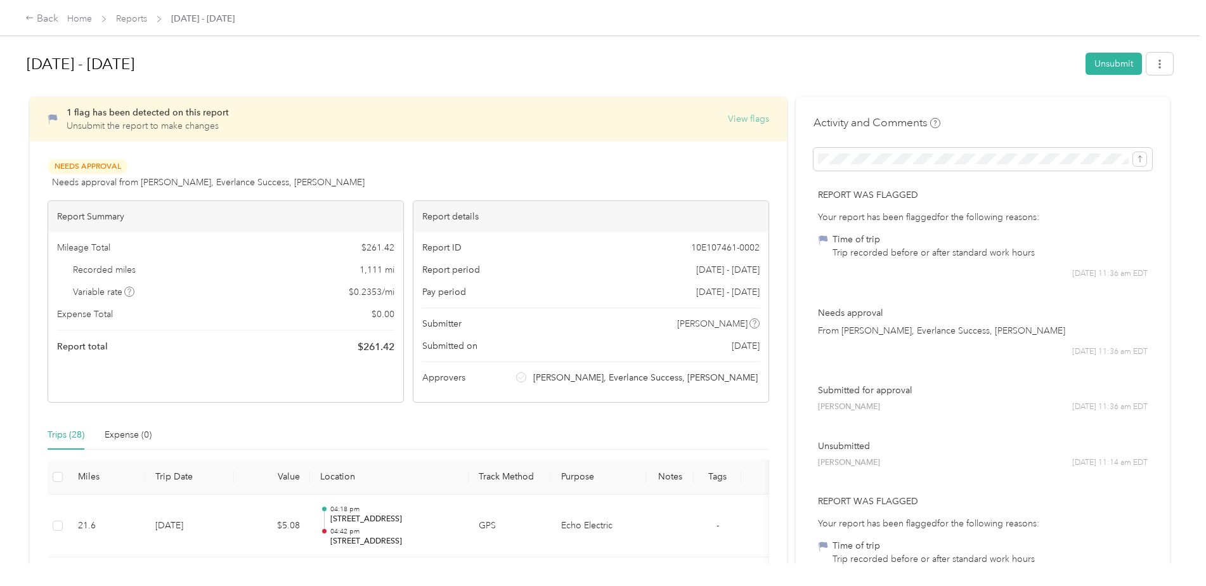
click at [741, 114] on button "View flags" at bounding box center [748, 118] width 41 height 13
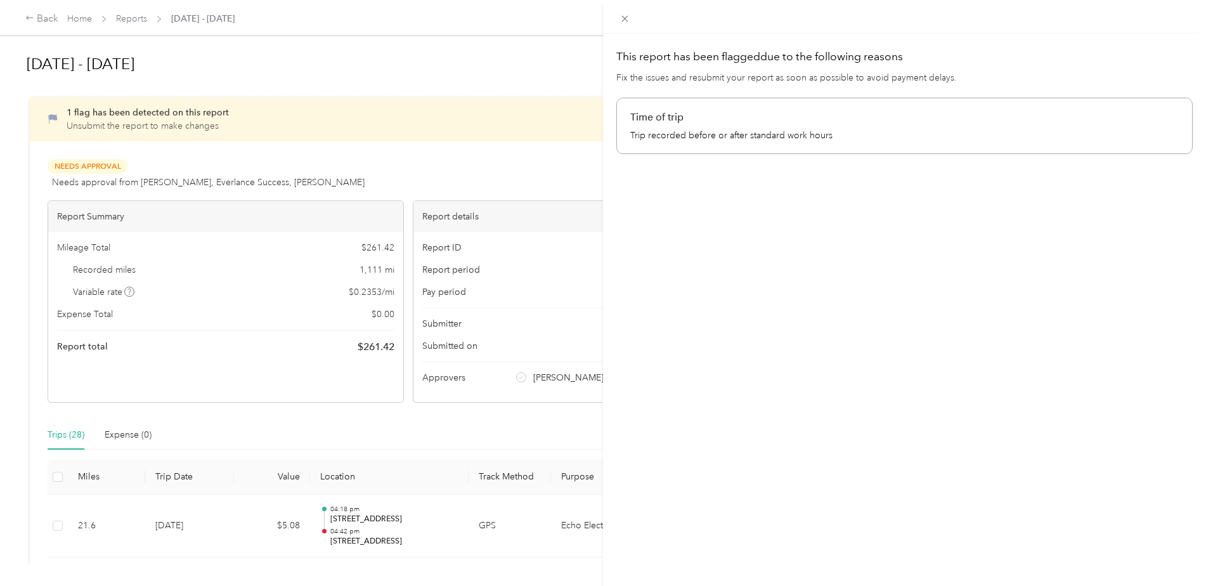
click at [742, 120] on p "Time of trip" at bounding box center [904, 117] width 549 height 15
click at [627, 18] on icon at bounding box center [625, 18] width 11 height 11
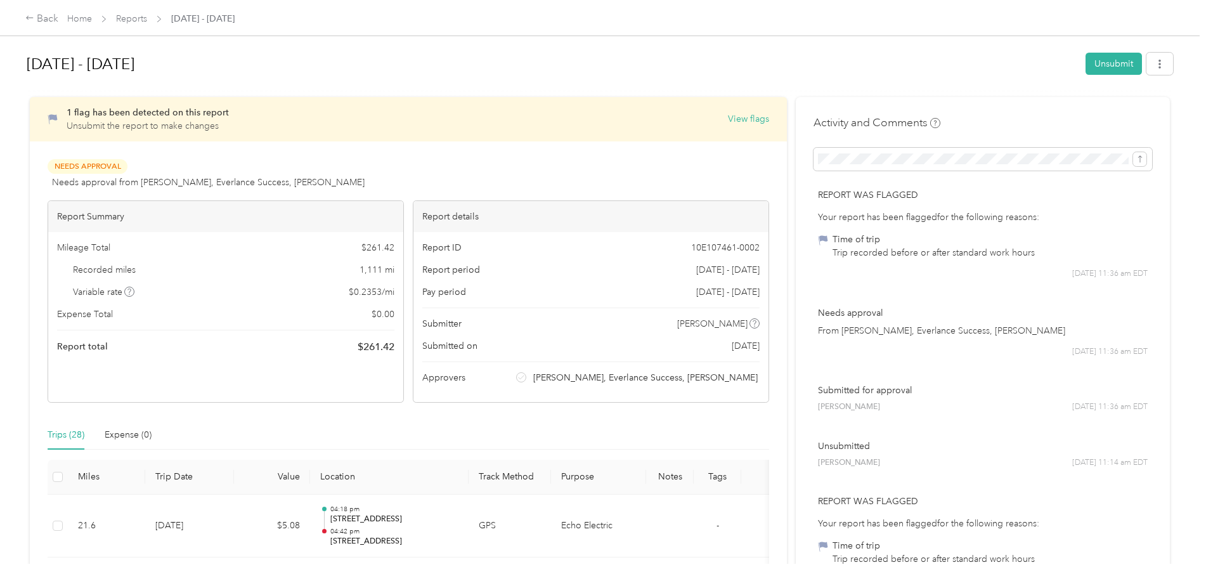
click at [97, 165] on span "Needs Approval" at bounding box center [88, 166] width 80 height 15
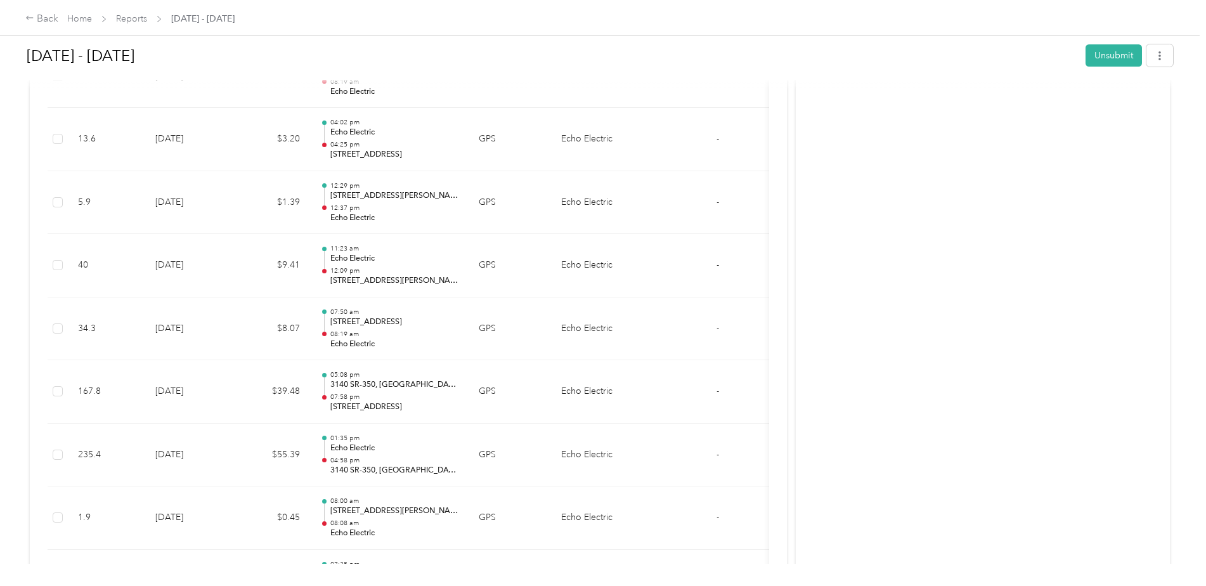
scroll to position [1205, 0]
